Goal: Transaction & Acquisition: Purchase product/service

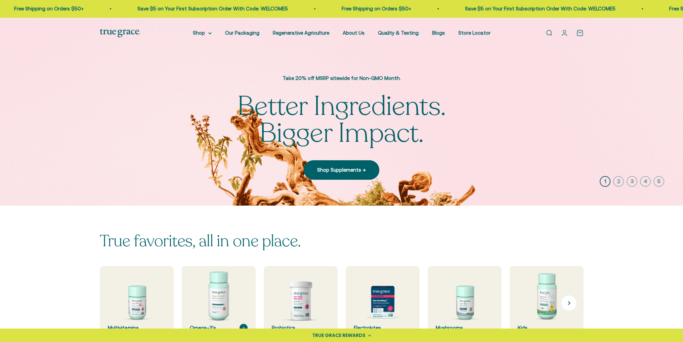
click at [221, 288] on img at bounding box center [218, 303] width 78 height 78
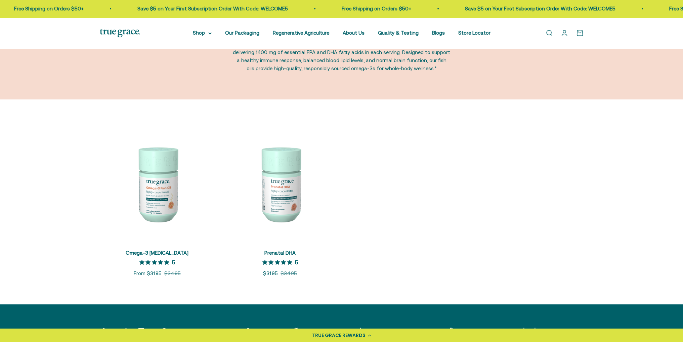
scroll to position [67, 0]
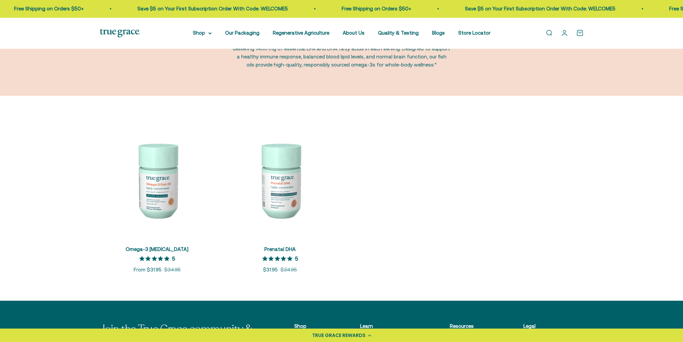
click at [156, 183] on img at bounding box center [157, 180] width 115 height 115
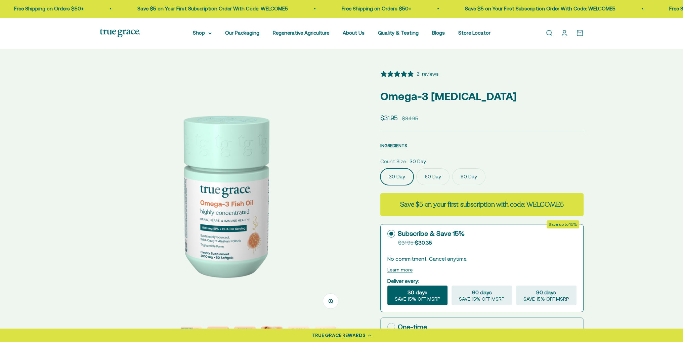
select select "3"
click at [468, 176] on label "90 Day" at bounding box center [468, 176] width 33 height 17
click at [380, 168] on input "90 Day" at bounding box center [380, 168] width 0 height 0
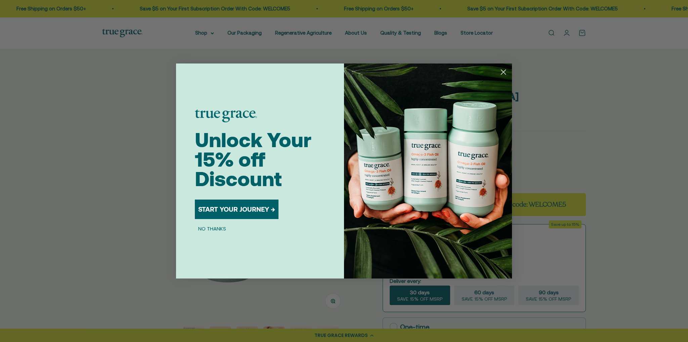
click at [504, 71] on icon "Close dialog" at bounding box center [503, 72] width 5 height 5
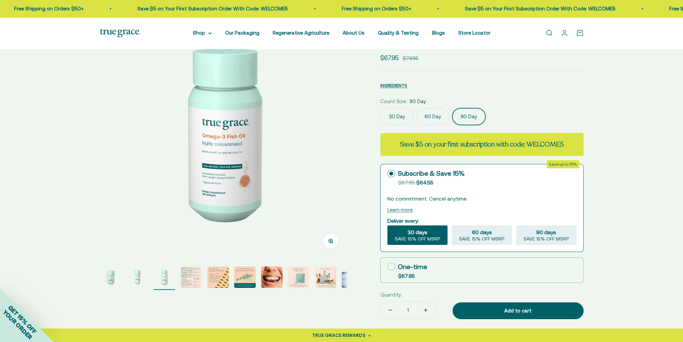
scroll to position [101, 0]
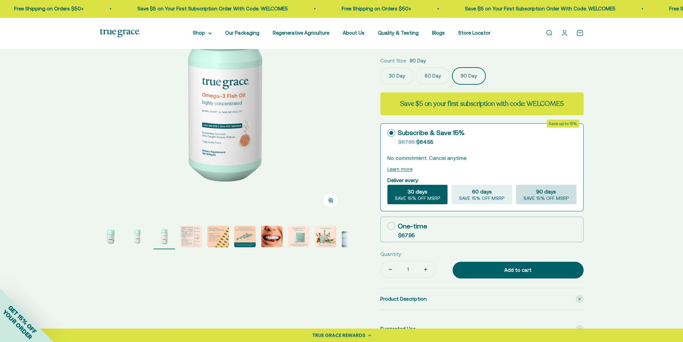
click at [548, 194] on span "90 days" at bounding box center [546, 191] width 20 height 8
click at [516, 185] on input "90 days SAVE 15% OFF MSRP" at bounding box center [516, 184] width 0 height 0
radio input "true"
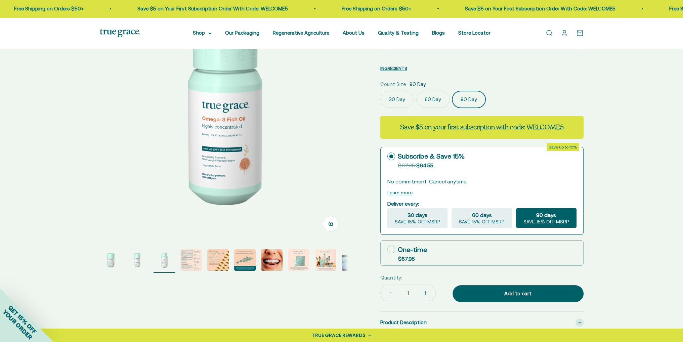
scroll to position [34, 0]
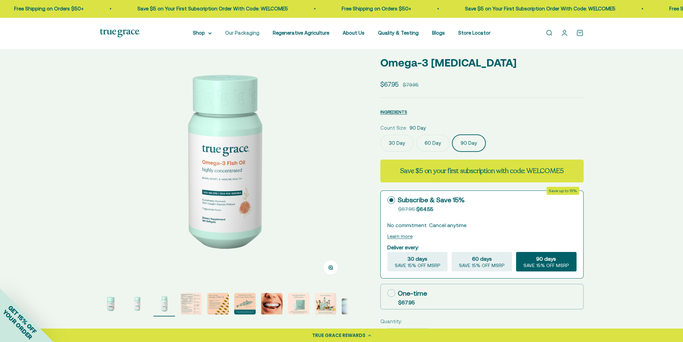
click at [244, 31] on link "Our Packaging" at bounding box center [242, 33] width 34 height 6
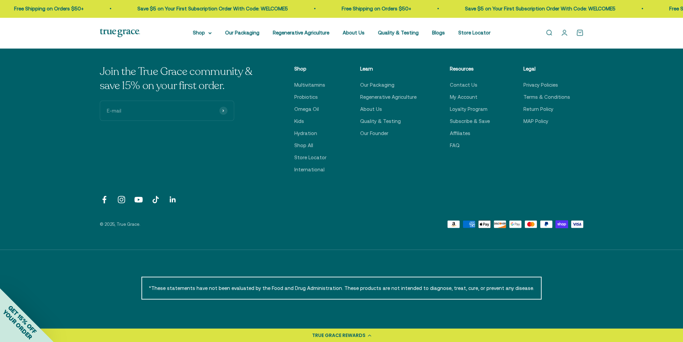
scroll to position [1944, 0]
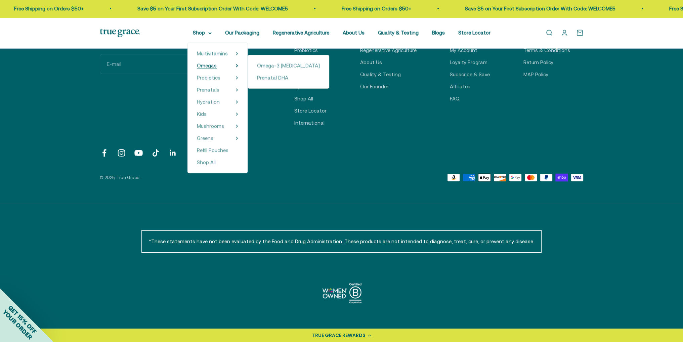
click at [208, 68] on span "Omegas" at bounding box center [207, 66] width 20 height 6
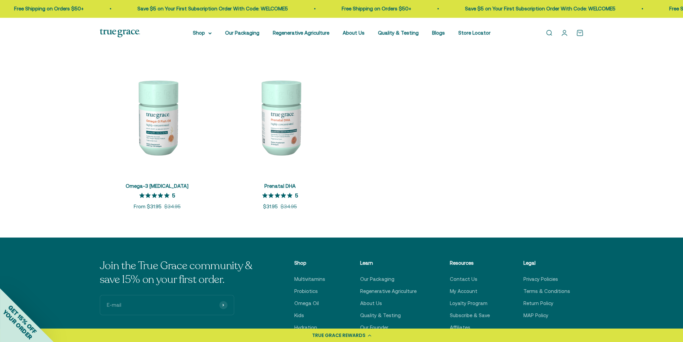
scroll to position [134, 0]
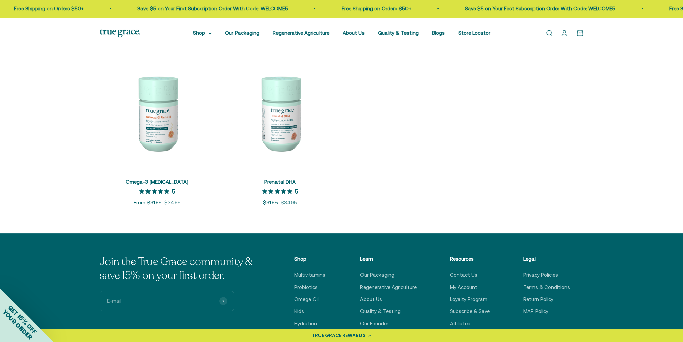
click at [170, 117] on img at bounding box center [157, 112] width 115 height 115
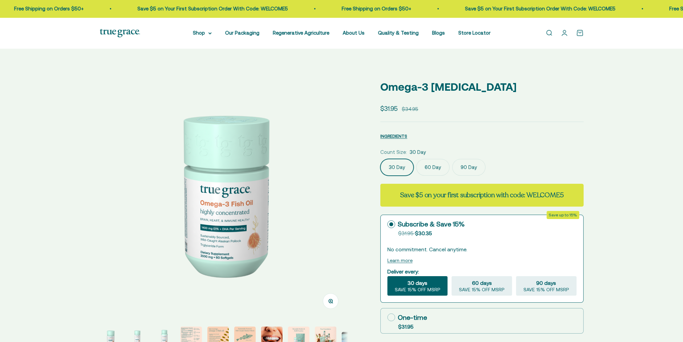
select select "3"
